Goal: Information Seeking & Learning: Learn about a topic

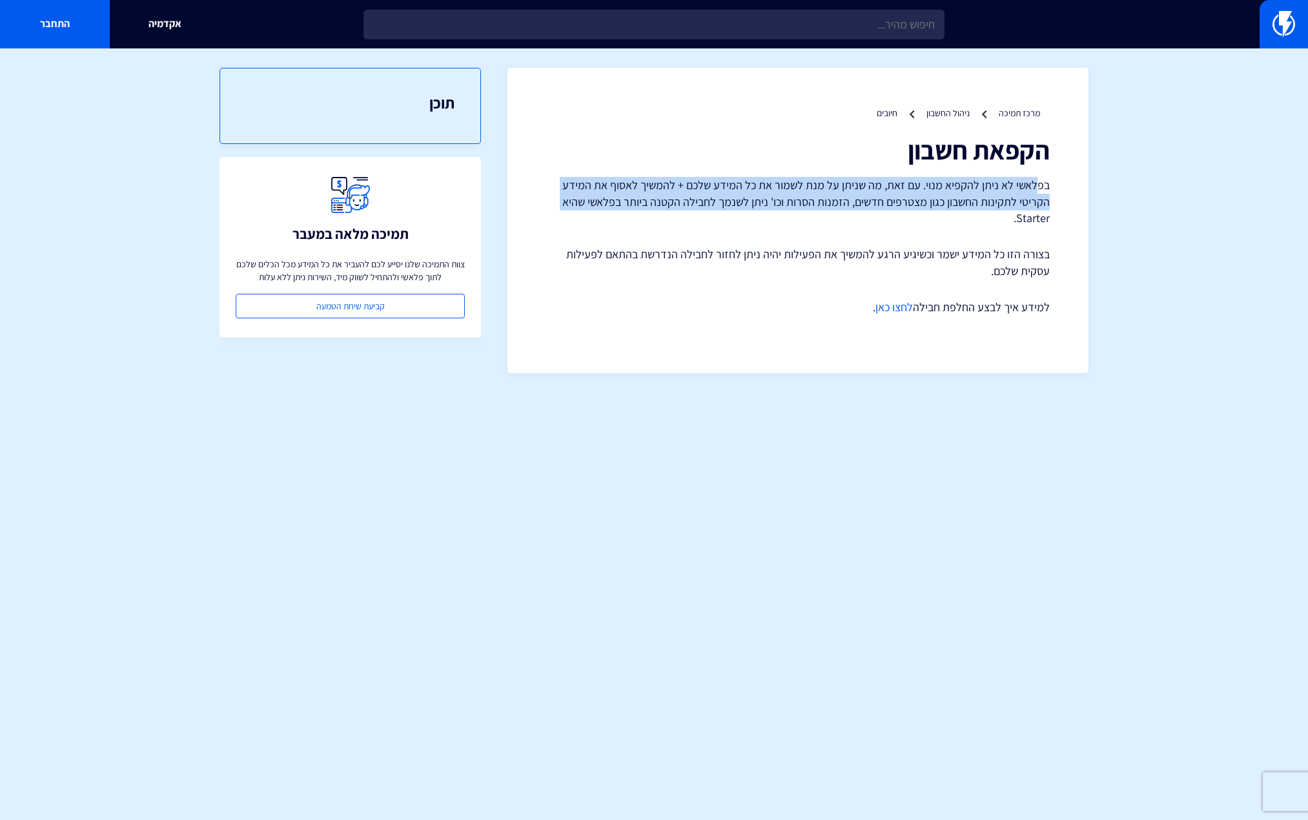
drag, startPoint x: 1039, startPoint y: 187, endPoint x: 1048, endPoint y: 223, distance: 37.3
click at [1048, 223] on p "בפלאשי לא ניתן להקפיא מנוי. עם זאת, מה שניתן על מנת לשמור את כל המידע שלכם + לה…" at bounding box center [797, 202] width 503 height 50
click at [891, 310] on link "לחצו כאן" at bounding box center [893, 307] width 37 height 15
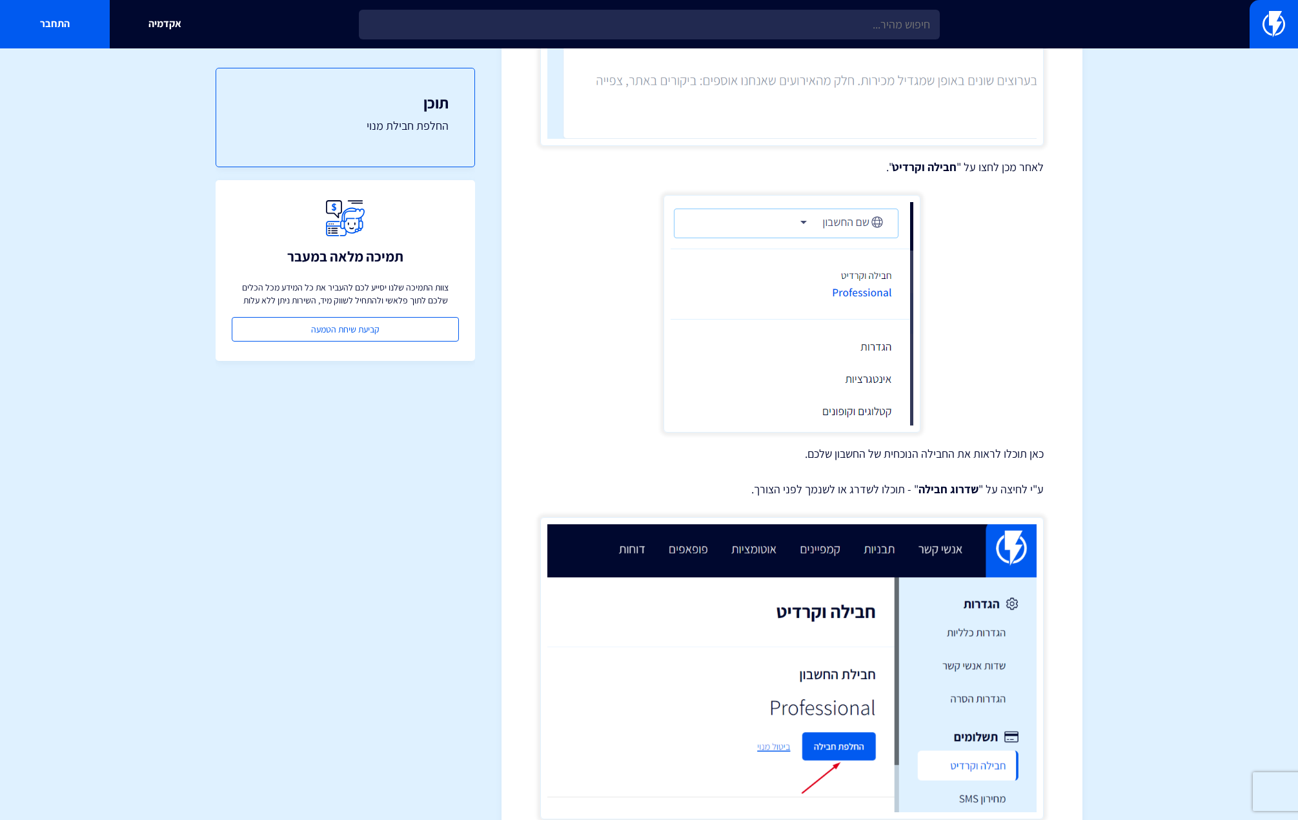
scroll to position [536, 0]
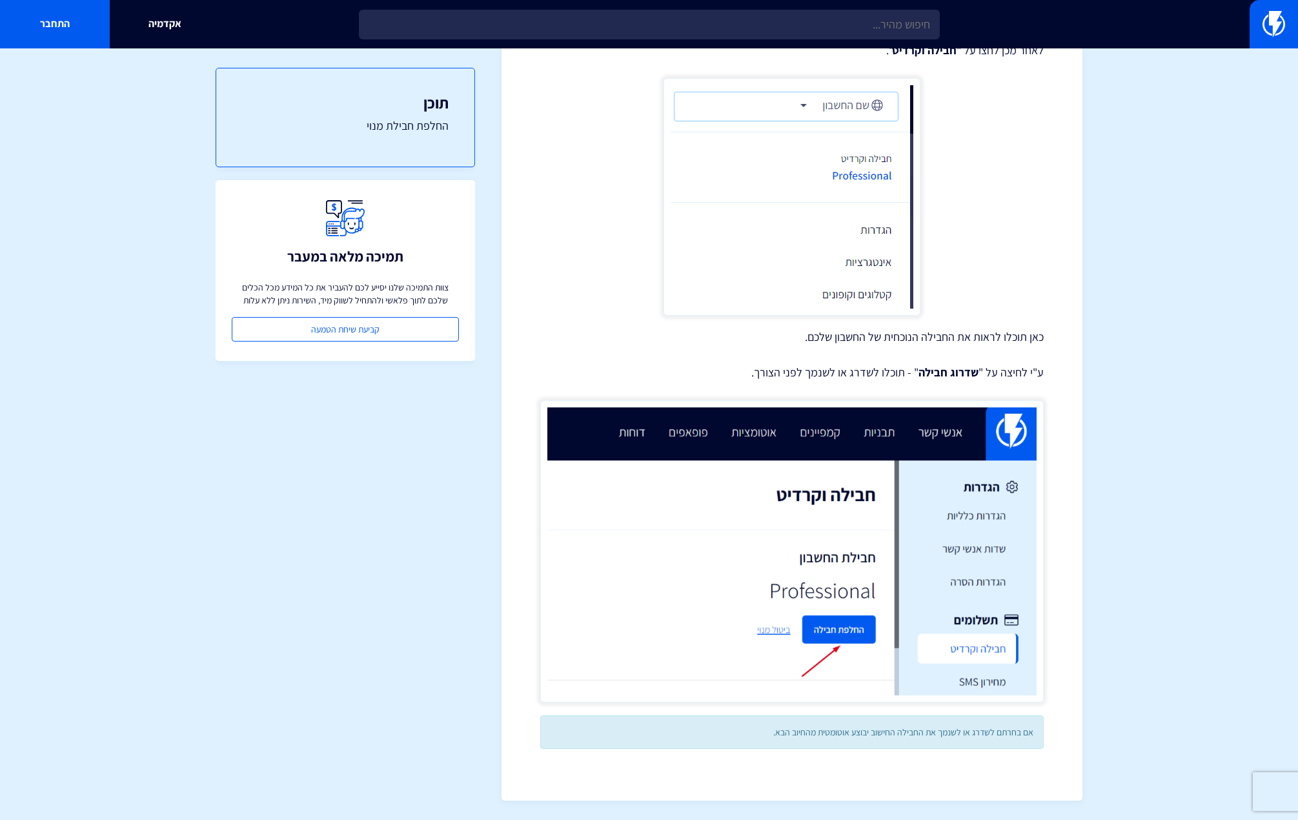
drag, startPoint x: 451, startPoint y: 103, endPoint x: 454, endPoint y: 77, distance: 25.4
click at [454, 77] on div "תוכן החלפת חבילת מנוי" at bounding box center [345, 117] width 259 height 99
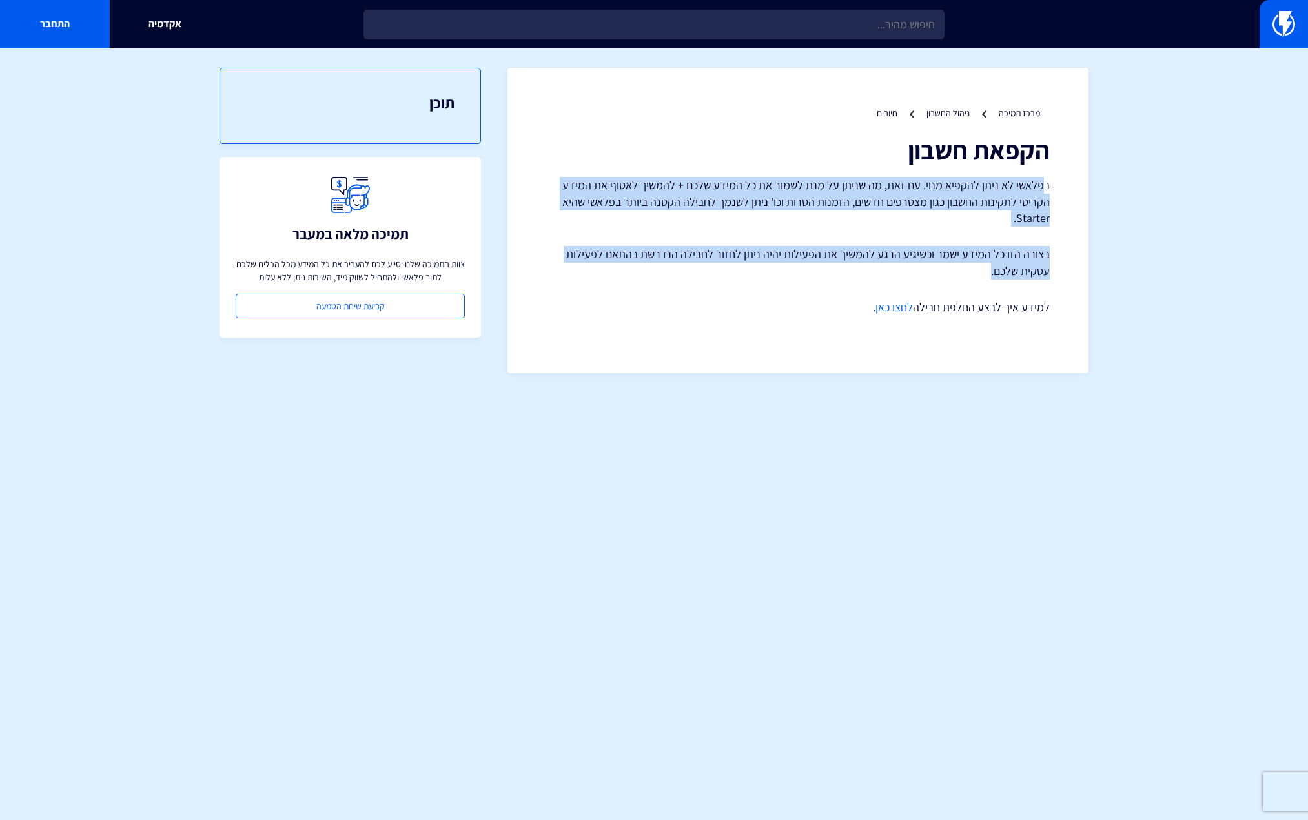
drag, startPoint x: 1045, startPoint y: 189, endPoint x: 955, endPoint y: 267, distance: 119.0
click at [955, 267] on div "הקפאת חשבון בפלאשי לא ניתן להקפיא מנוי. עם זאת, מה שניתן על מנת לשמור את כל המי…" at bounding box center [797, 225] width 503 height 179
